Goal: Task Accomplishment & Management: Complete application form

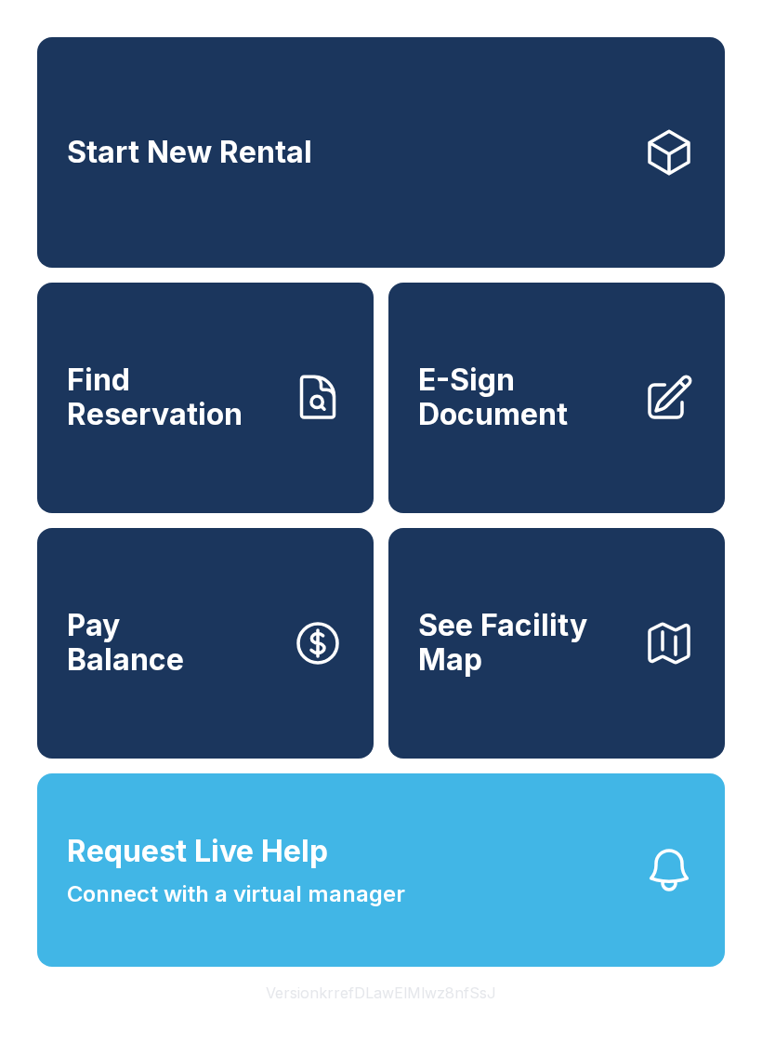
scroll to position [22, 0]
click at [256, 97] on link "Start New Rental" at bounding box center [381, 152] width 688 height 231
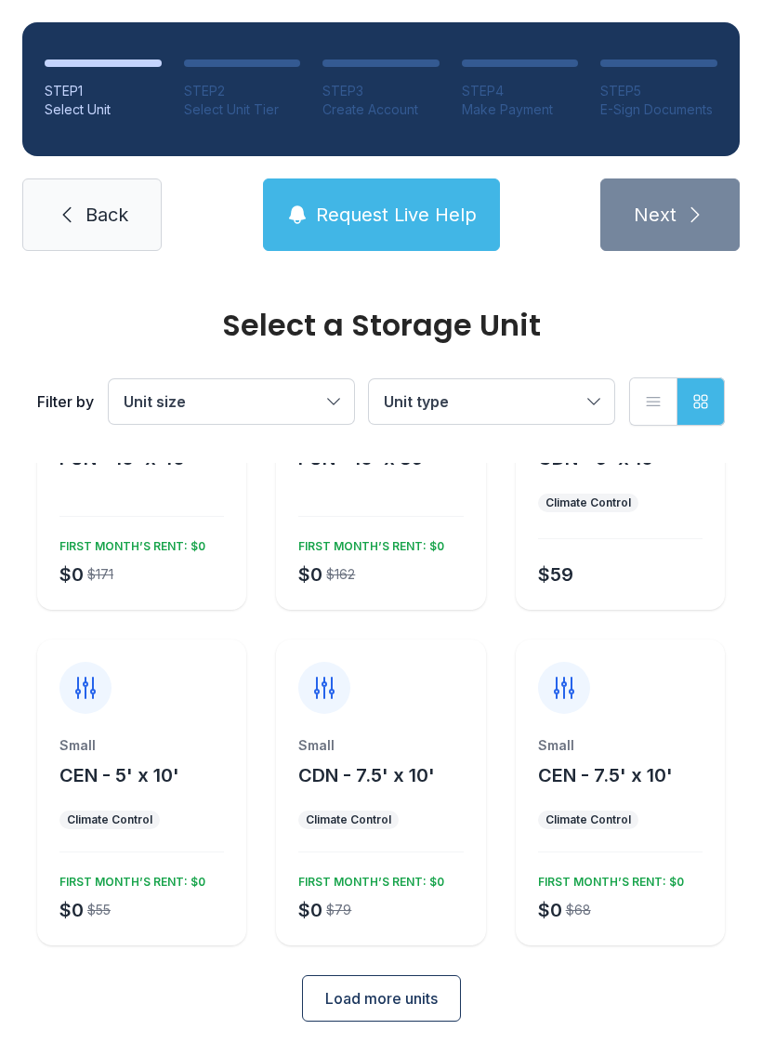
scroll to position [143, 0]
click at [401, 983] on button "Load more units" at bounding box center [381, 999] width 159 height 46
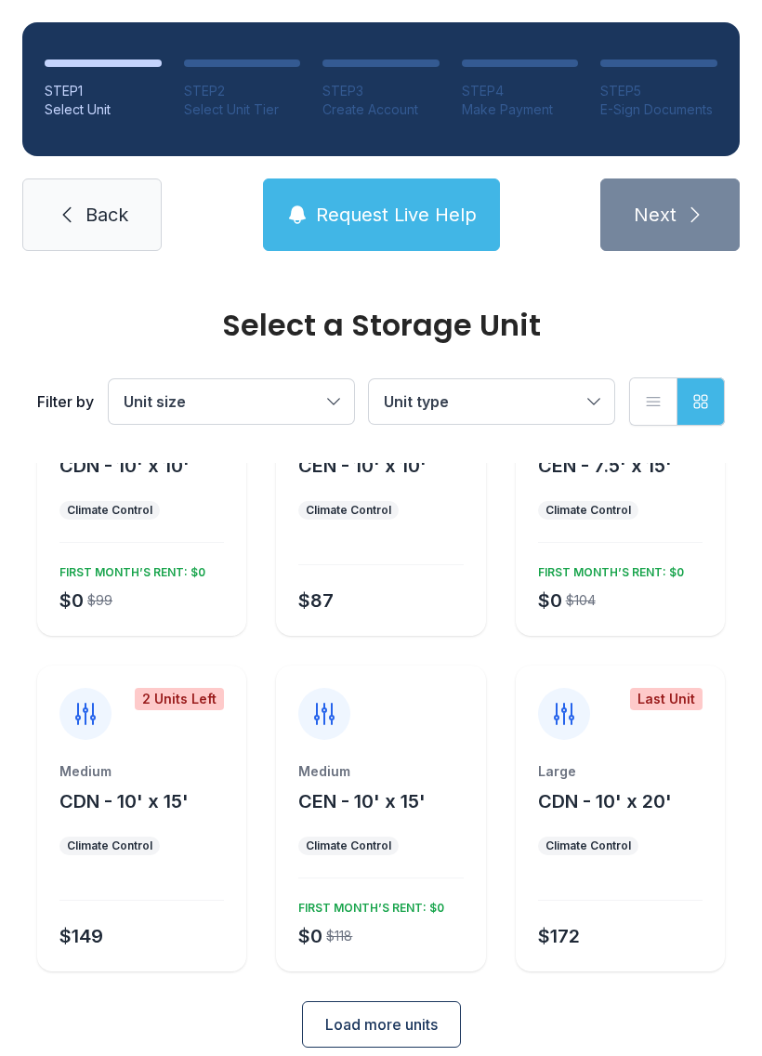
scroll to position [790, 0]
click at [398, 867] on div "Medium CEN - 10' x 15' Climate Control $0 $118 FIRST MONTH’S RENT: $0" at bounding box center [380, 865] width 209 height 209
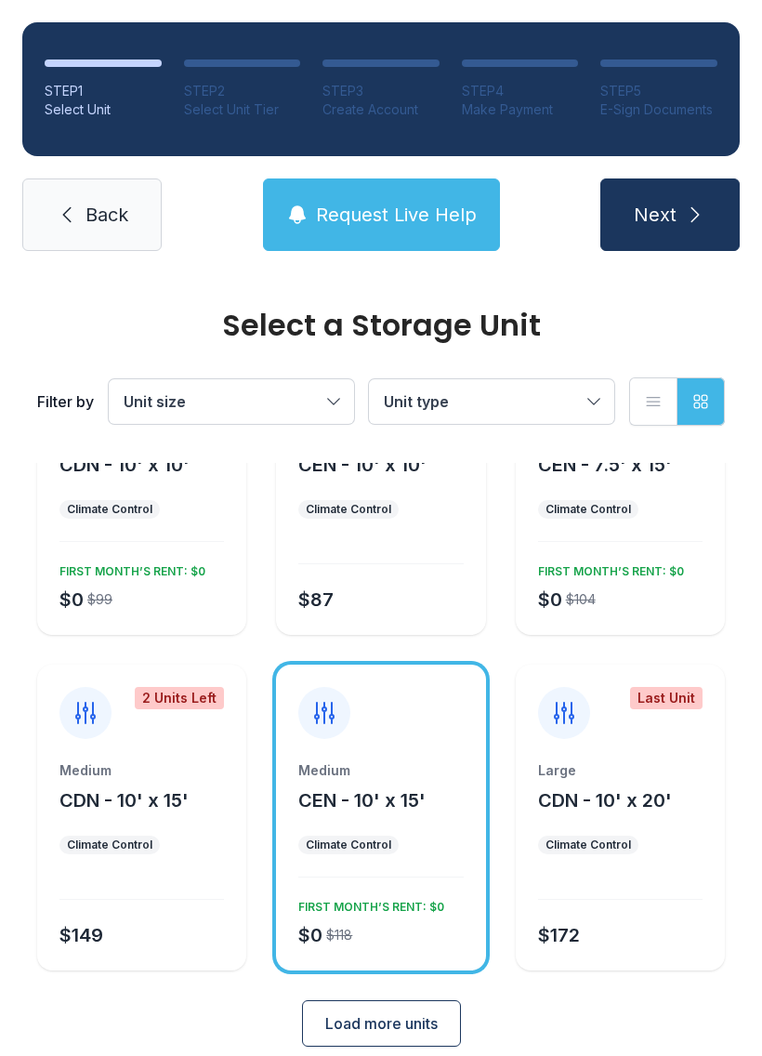
click at [652, 239] on button "Next" at bounding box center [670, 214] width 139 height 73
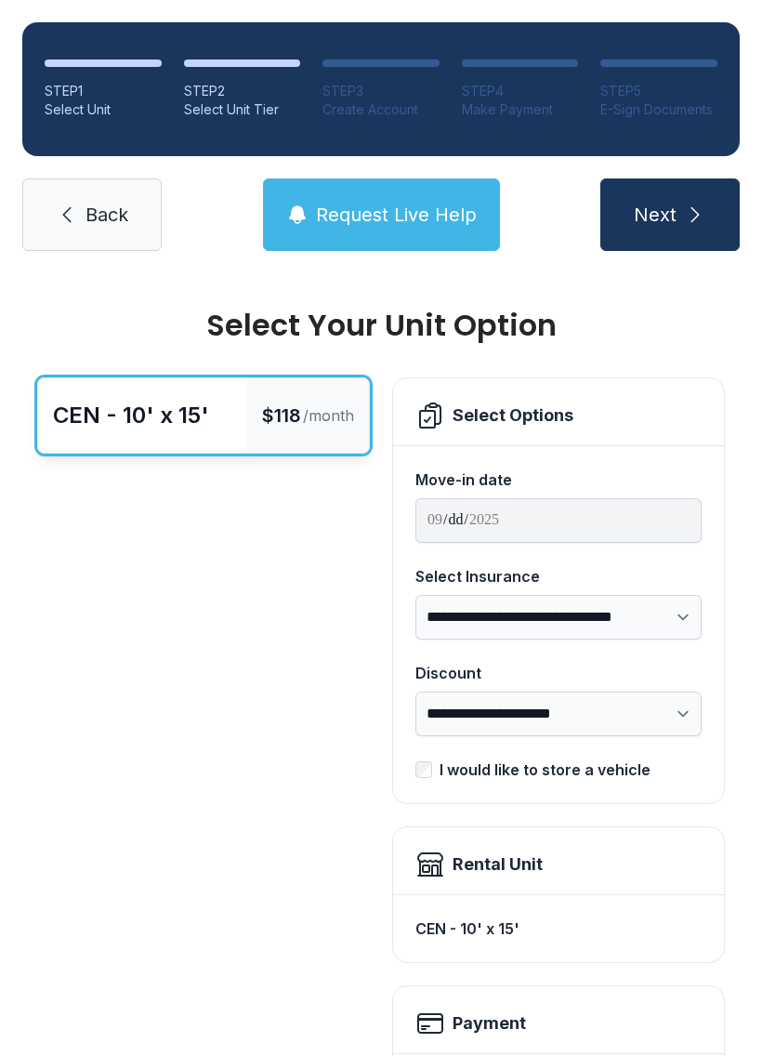
click at [73, 221] on icon at bounding box center [67, 215] width 22 height 22
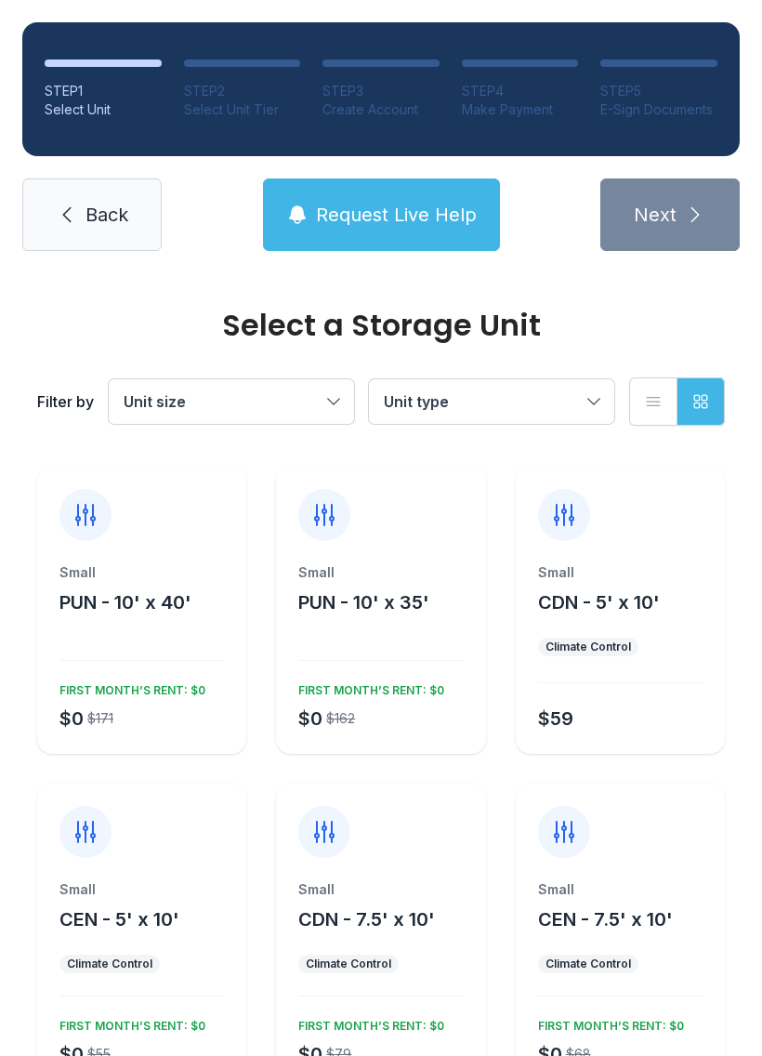
click at [49, 229] on link "Back" at bounding box center [91, 214] width 139 height 73
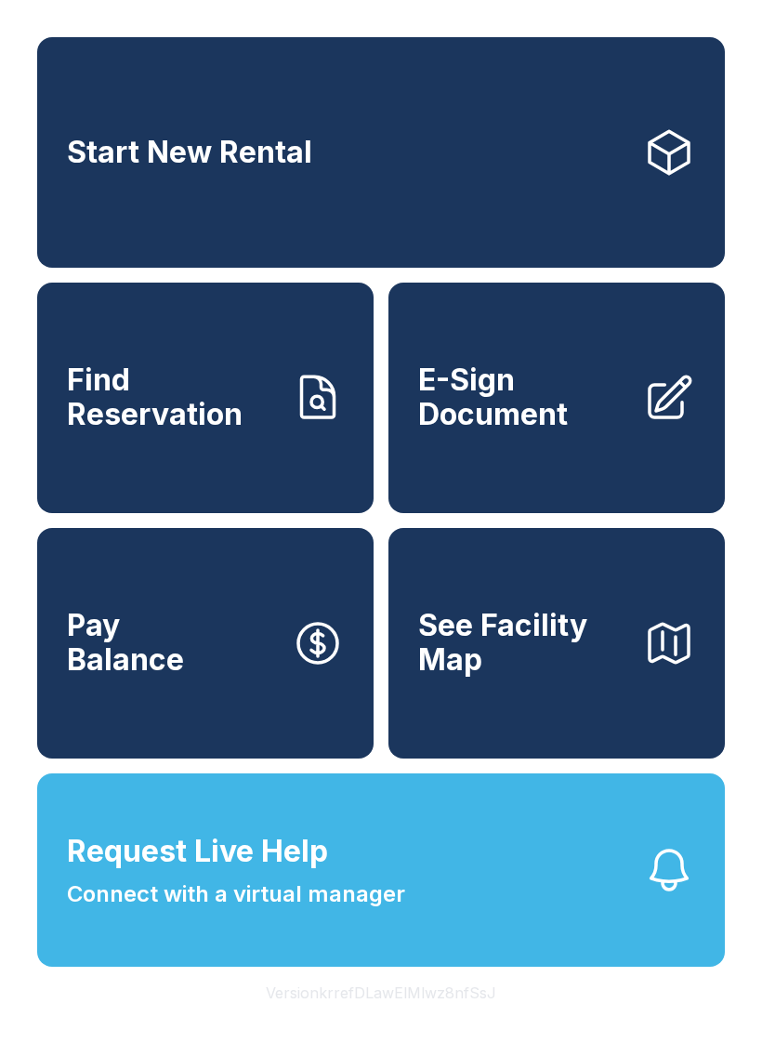
click at [581, 429] on span "E-Sign Document" at bounding box center [523, 397] width 210 height 68
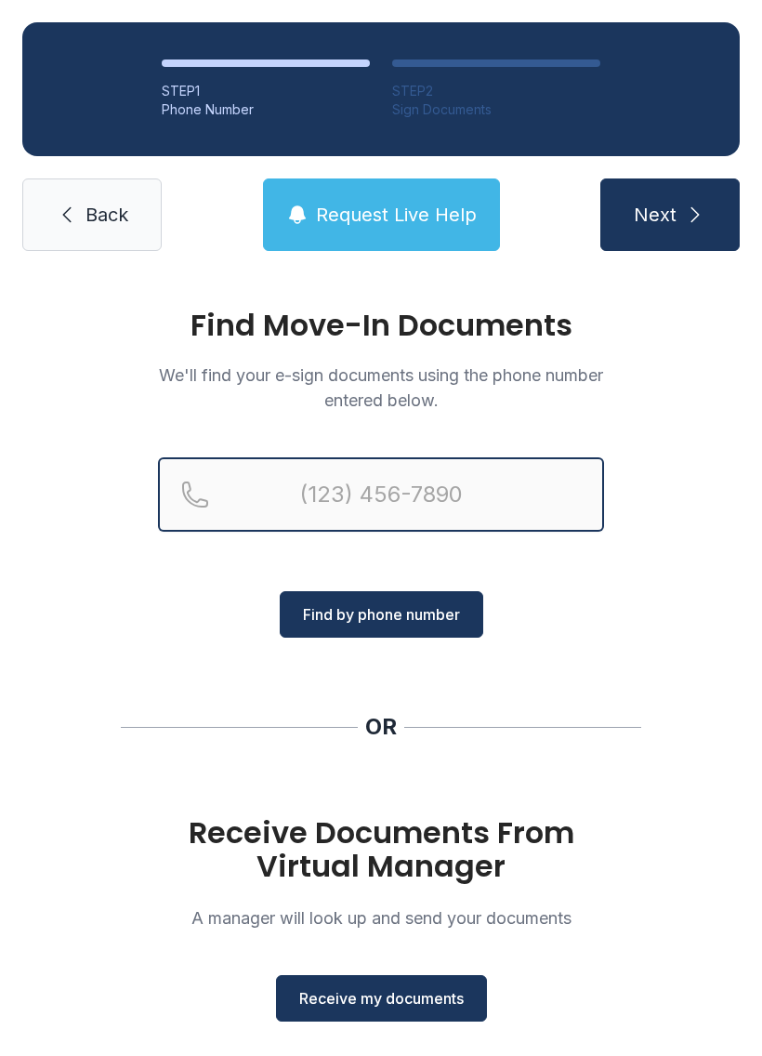
click at [337, 498] on input "Reservation phone number" at bounding box center [381, 494] width 446 height 74
type input "[PHONE_NUMBER]"
click at [669, 215] on button "Next" at bounding box center [670, 214] width 139 height 73
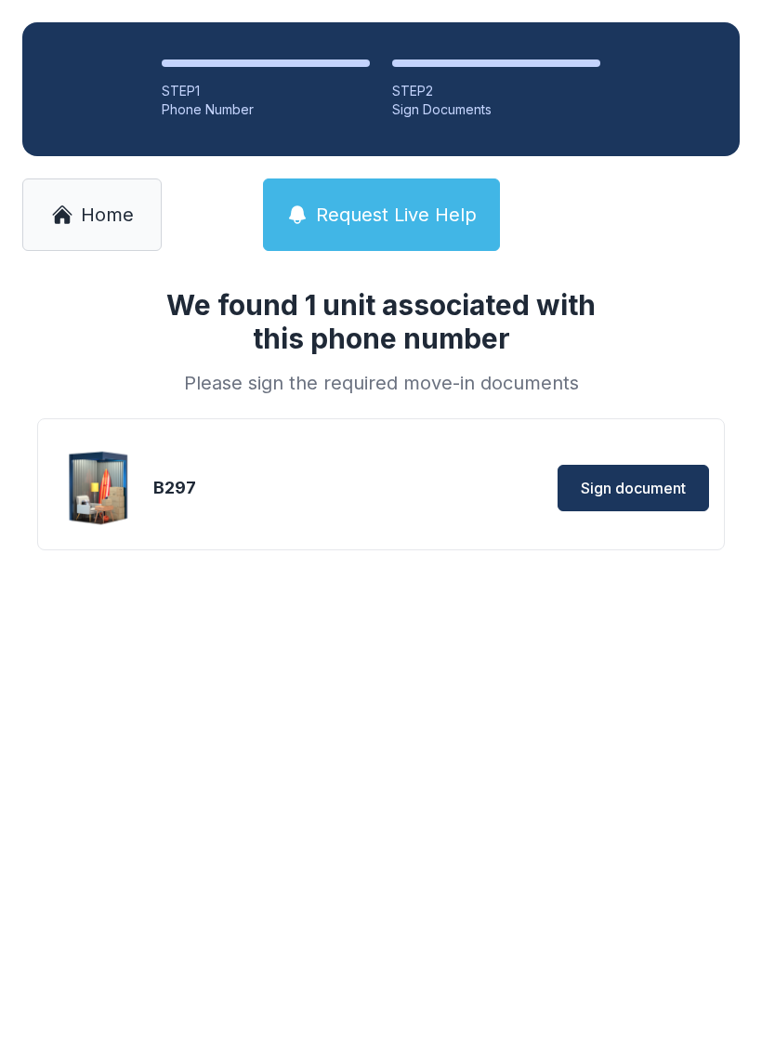
click at [627, 487] on span "Sign document" at bounding box center [633, 488] width 105 height 22
click at [658, 486] on span "Sign document" at bounding box center [633, 488] width 105 height 22
click at [107, 203] on span "Home" at bounding box center [107, 215] width 53 height 26
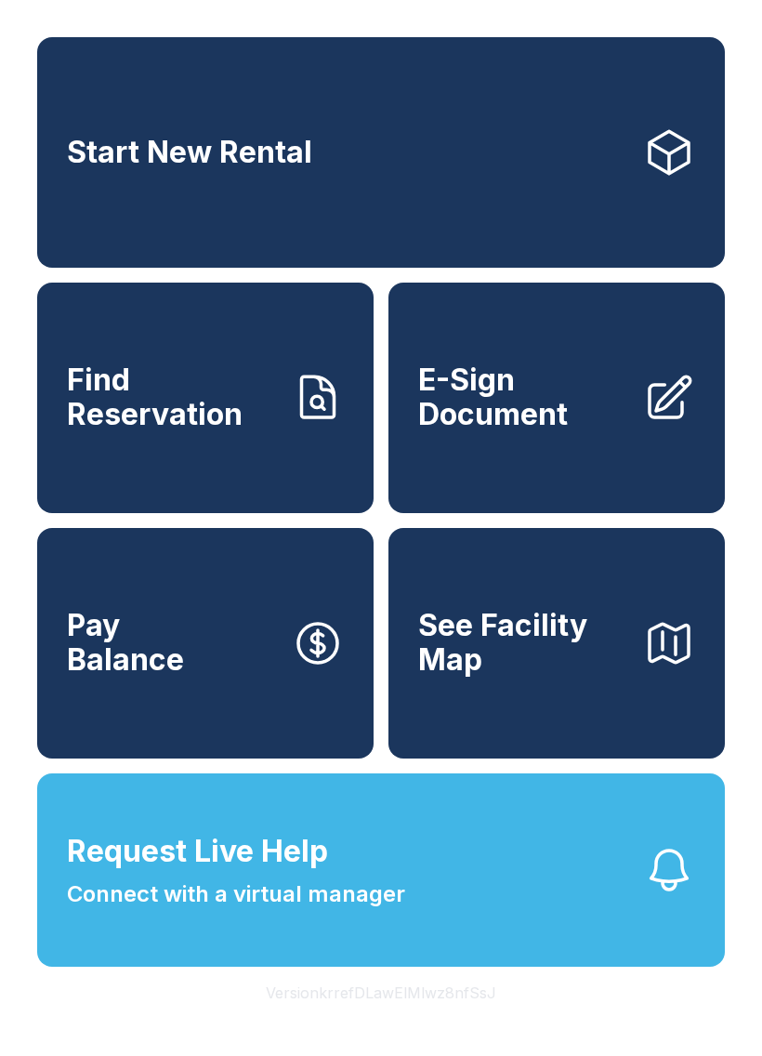
click at [566, 458] on link "E-Sign Document" at bounding box center [557, 398] width 337 height 231
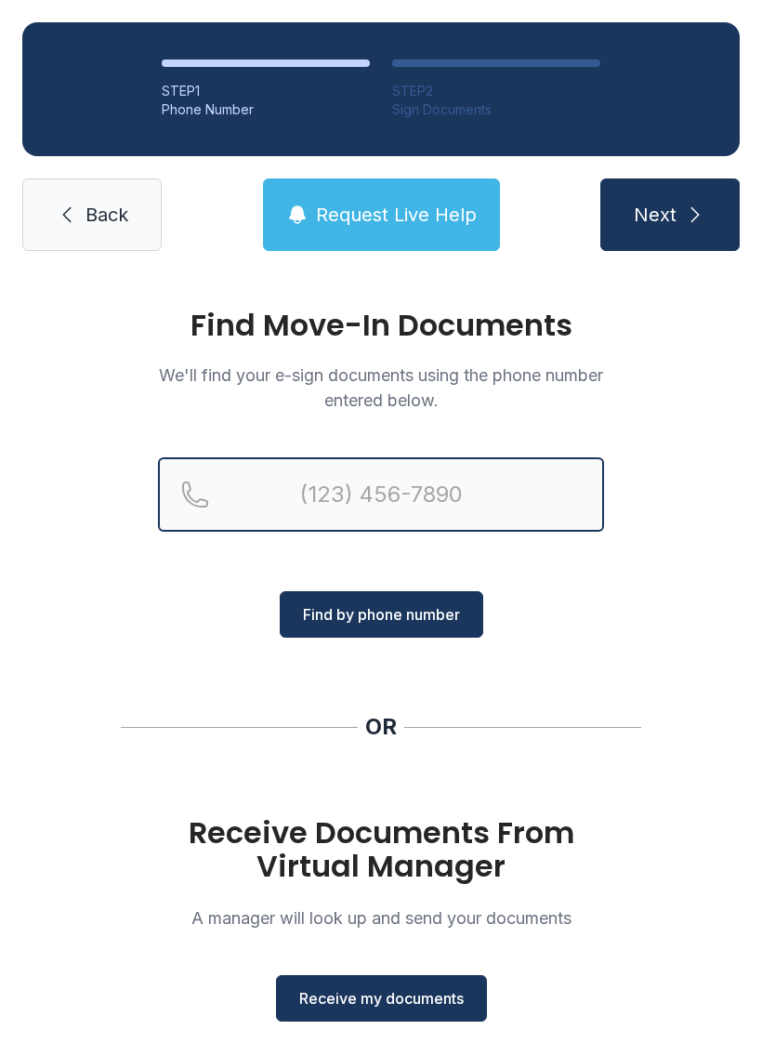
click at [376, 486] on input "Reservation phone number" at bounding box center [381, 494] width 446 height 74
type input "[PHONE_NUMBER]"
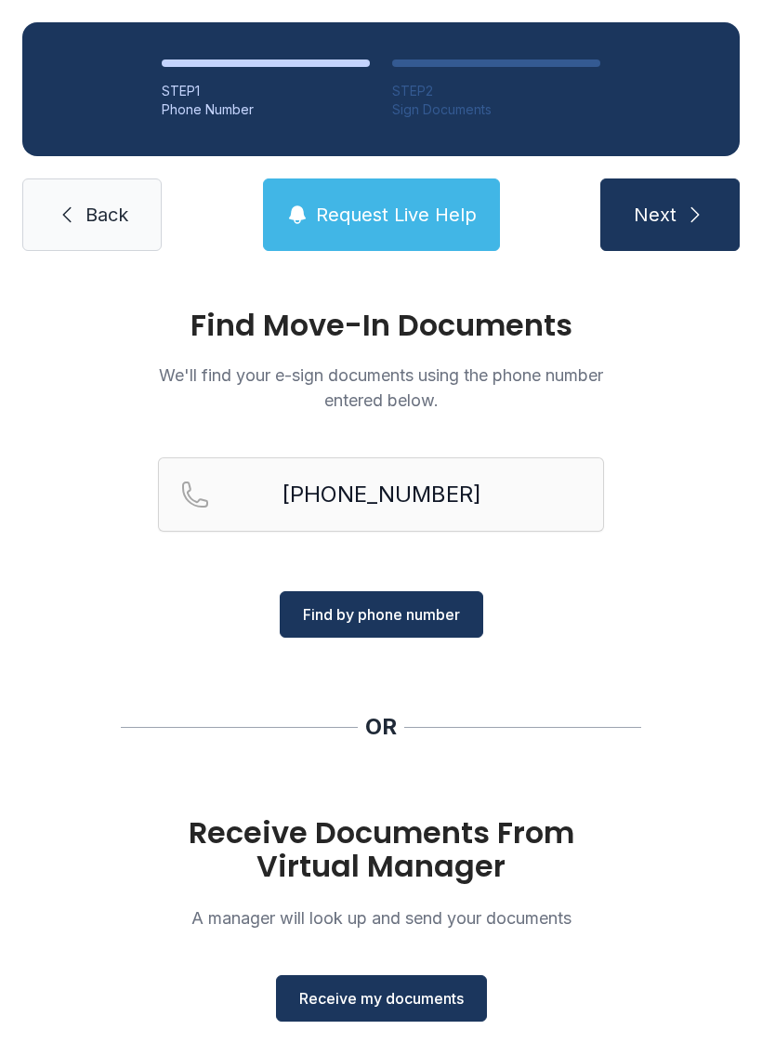
click at [671, 222] on span "Next" at bounding box center [655, 215] width 43 height 26
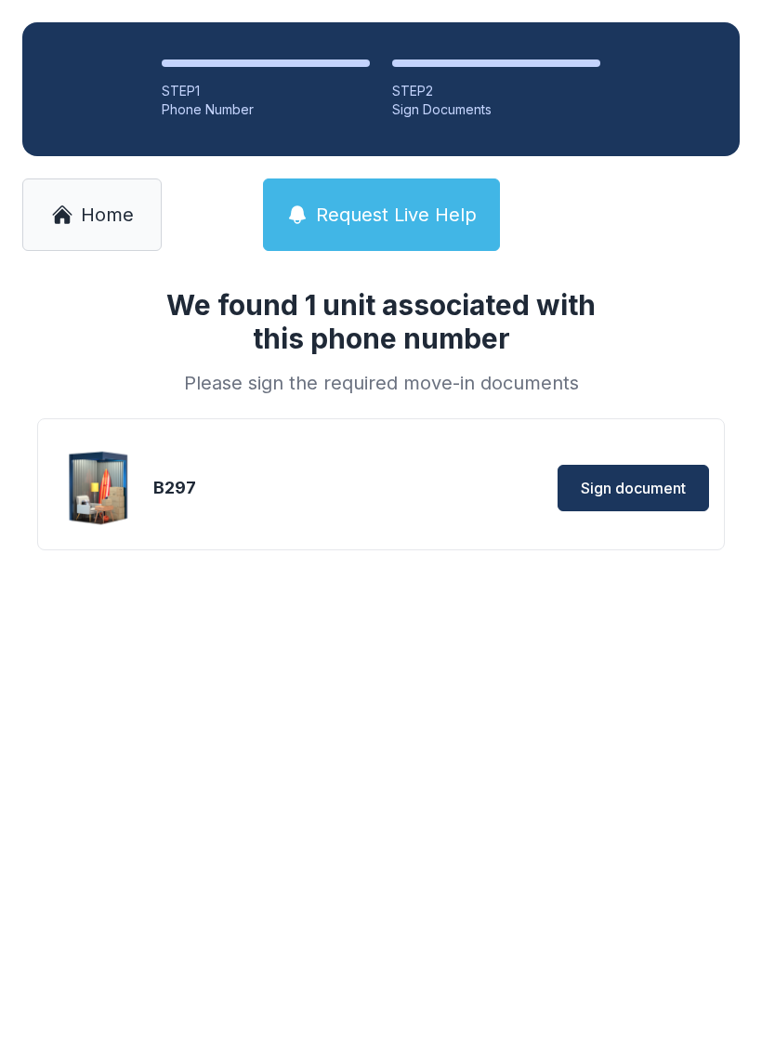
click at [649, 507] on button "Sign document" at bounding box center [634, 488] width 152 height 46
